Goal: Information Seeking & Learning: Understand process/instructions

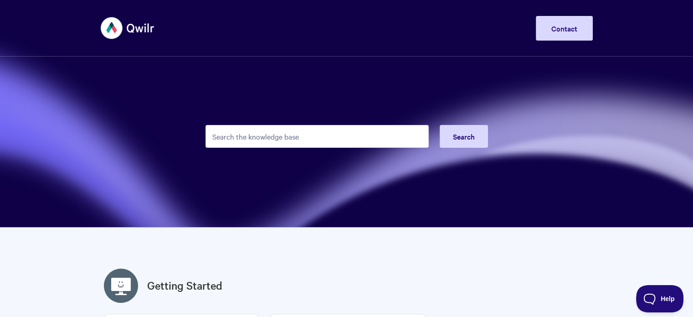
click at [250, 134] on input "Search the knowledge base" at bounding box center [317, 136] width 223 height 23
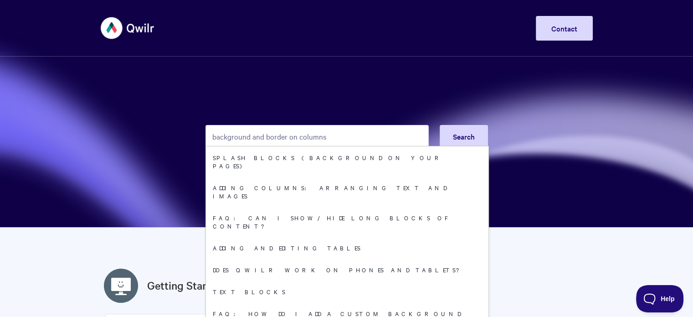
type input "background and border on columns"
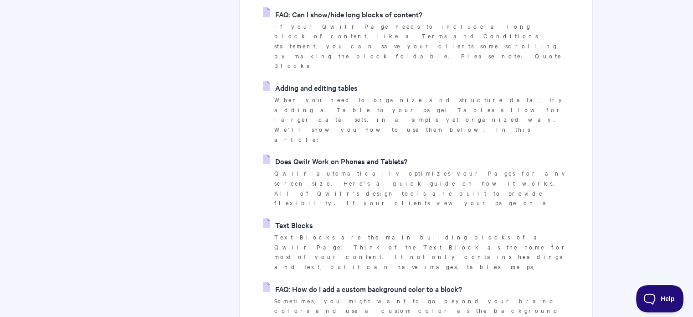
scroll to position [380, 0]
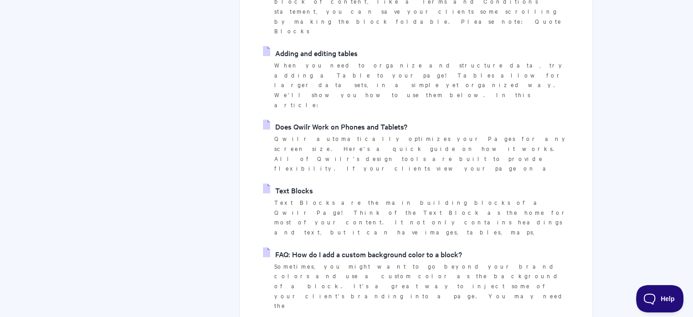
click at [323, 247] on link "FAQ: How do I add a custom background color to a block?" at bounding box center [362, 254] width 199 height 14
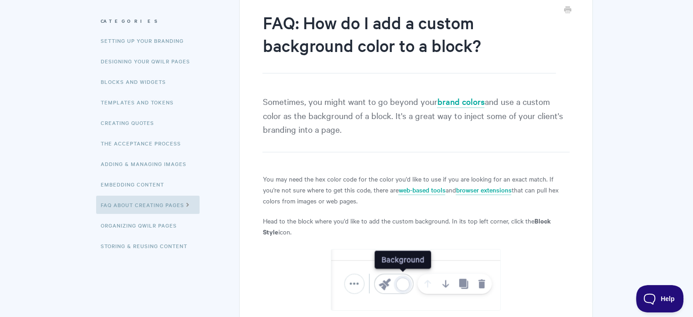
scroll to position [42, 0]
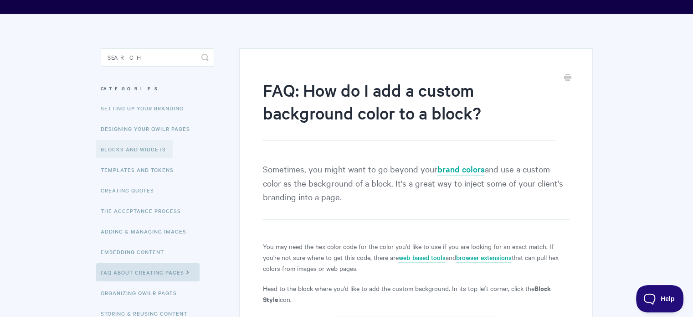
click at [135, 147] on link "Blocks and Widgets" at bounding box center [134, 149] width 77 height 18
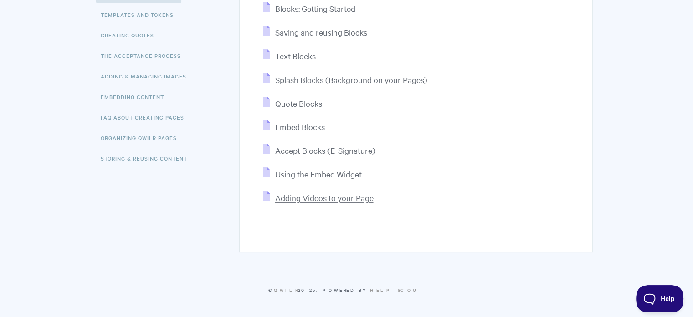
scroll to position [122, 0]
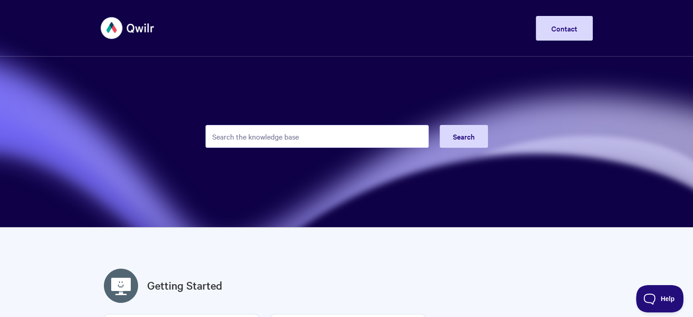
click at [243, 135] on input "Search the knowledge base" at bounding box center [317, 136] width 223 height 23
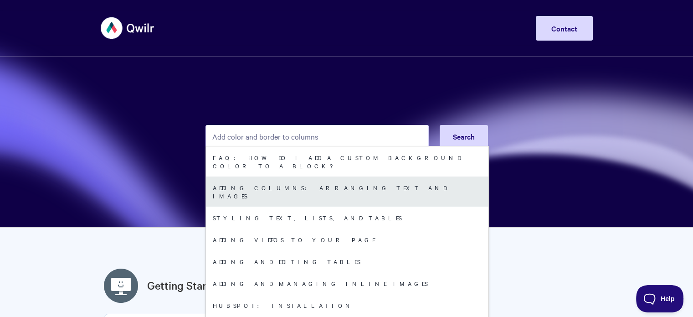
type input "Add color and border to columns"
click at [234, 179] on link "Adding Columns: arranging text and images" at bounding box center [347, 191] width 283 height 30
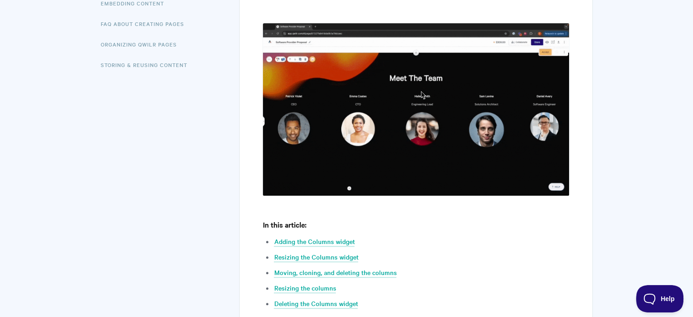
scroll to position [304, 0]
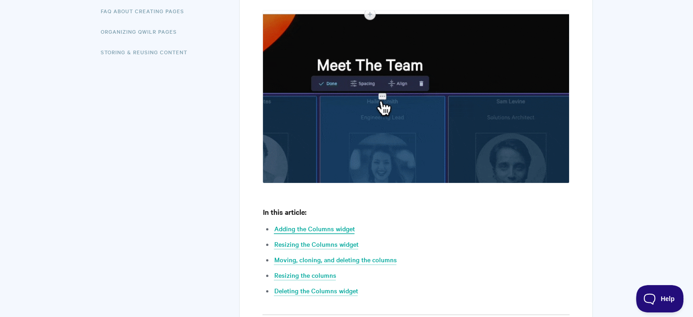
click at [321, 228] on link "Adding the Columns widget" at bounding box center [314, 229] width 81 height 10
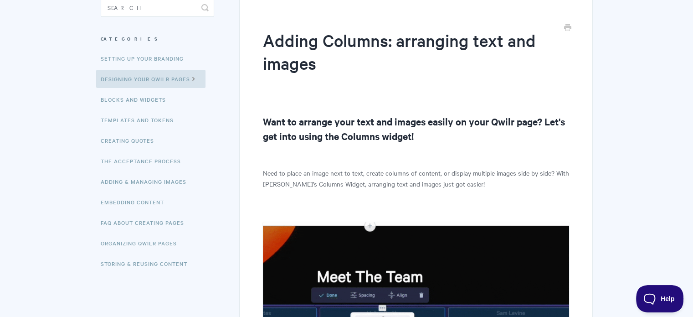
scroll to position [21, 0]
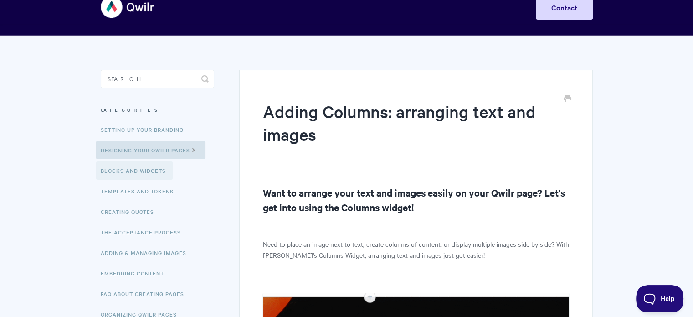
click at [138, 167] on link "Blocks and Widgets" at bounding box center [134, 170] width 77 height 18
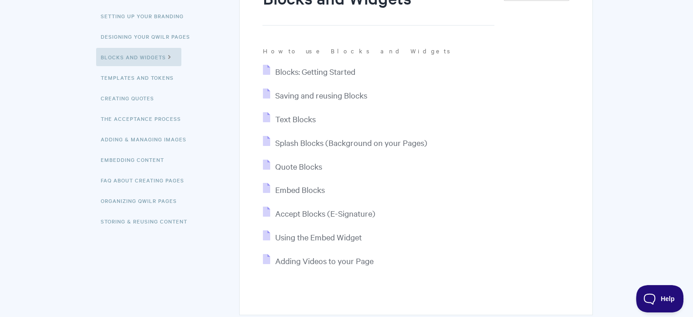
scroll to position [152, 0]
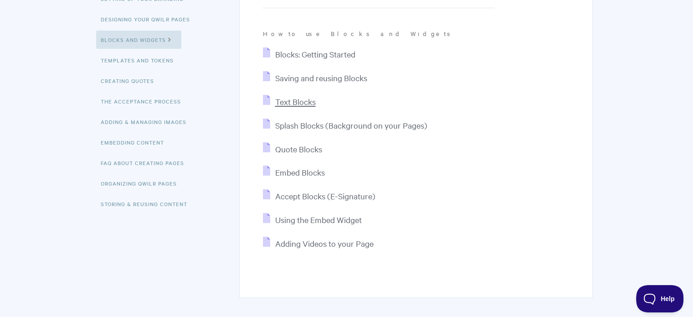
click at [295, 104] on span "Text Blocks" at bounding box center [295, 101] width 41 height 10
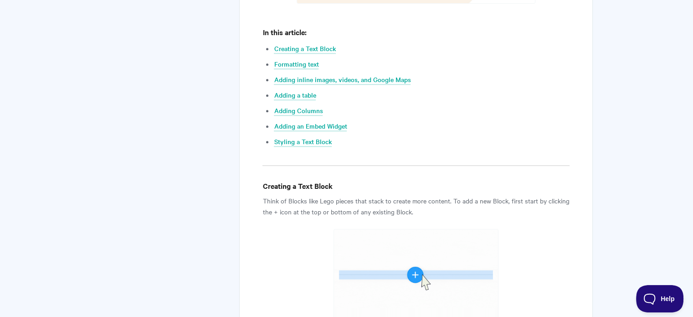
scroll to position [380, 0]
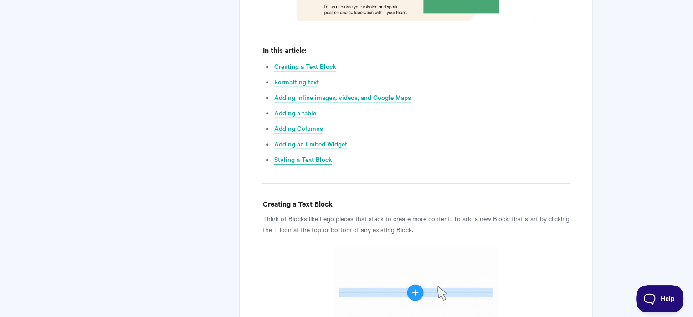
click at [284, 160] on link "Styling a Text Block" at bounding box center [303, 160] width 58 height 10
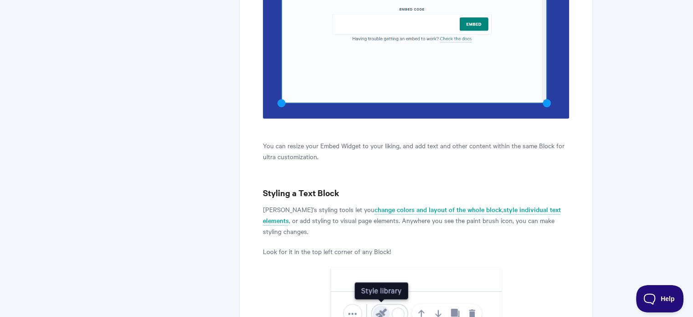
scroll to position [3291, 0]
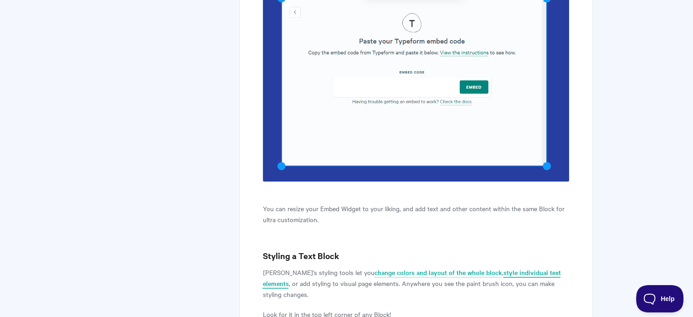
click at [486, 271] on link "style individual text elements" at bounding box center [412, 278] width 298 height 21
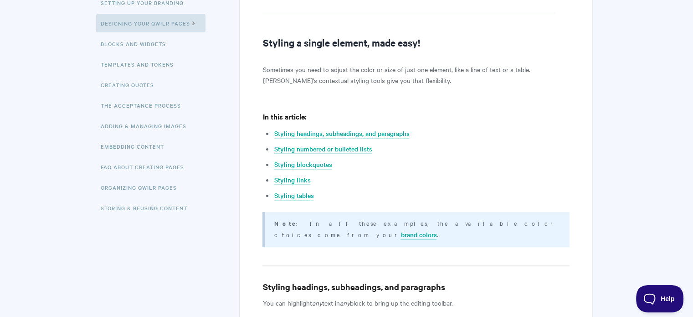
scroll to position [152, 0]
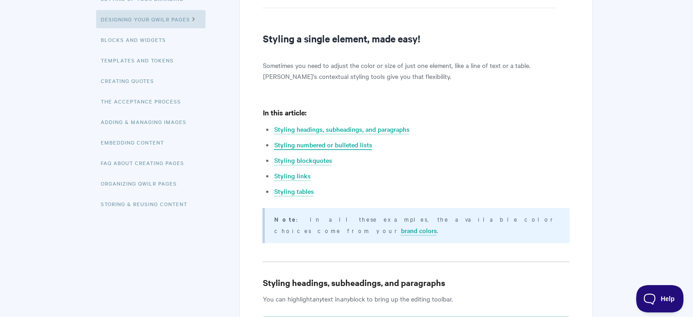
click at [317, 144] on link "Styling numbered or bulleted lists" at bounding box center [323, 145] width 98 height 10
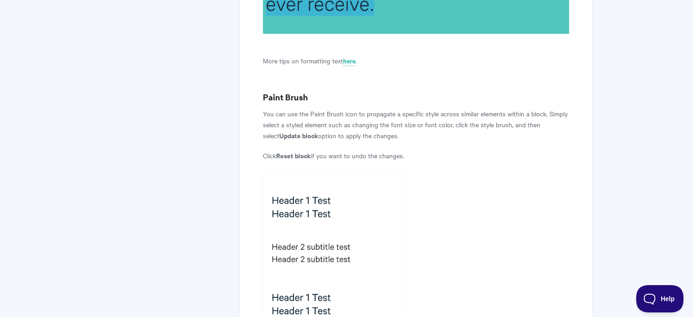
scroll to position [377, 0]
